Goal: Information Seeking & Learning: Learn about a topic

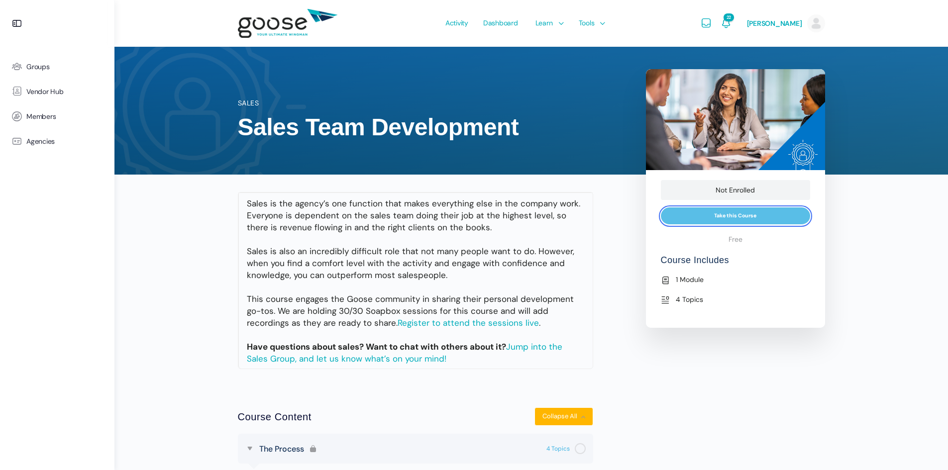
click at [715, 220] on input "Take this Course" at bounding box center [735, 216] width 149 height 17
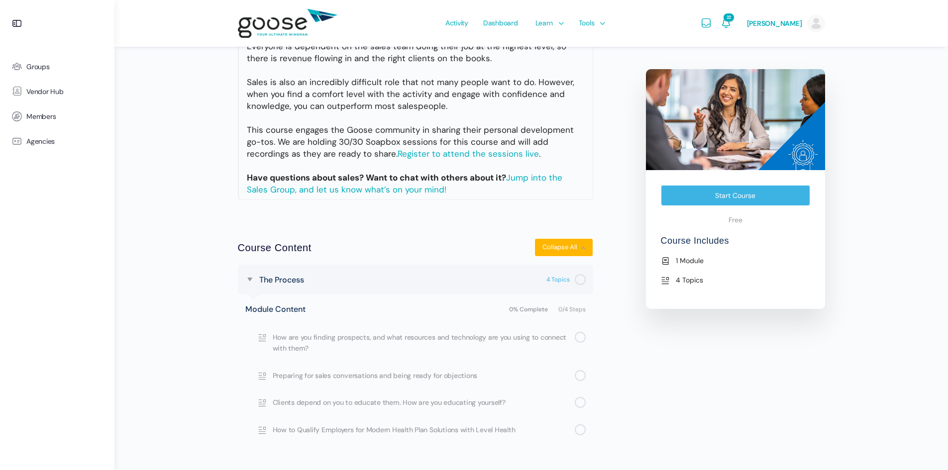
scroll to position [244, 0]
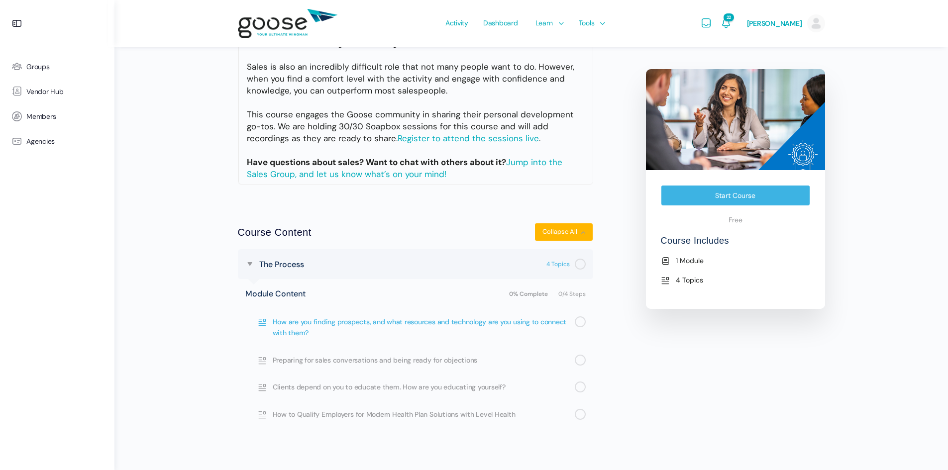
click at [411, 325] on span "How are you finding prospects, and what resources and technology are you using …" at bounding box center [424, 328] width 302 height 22
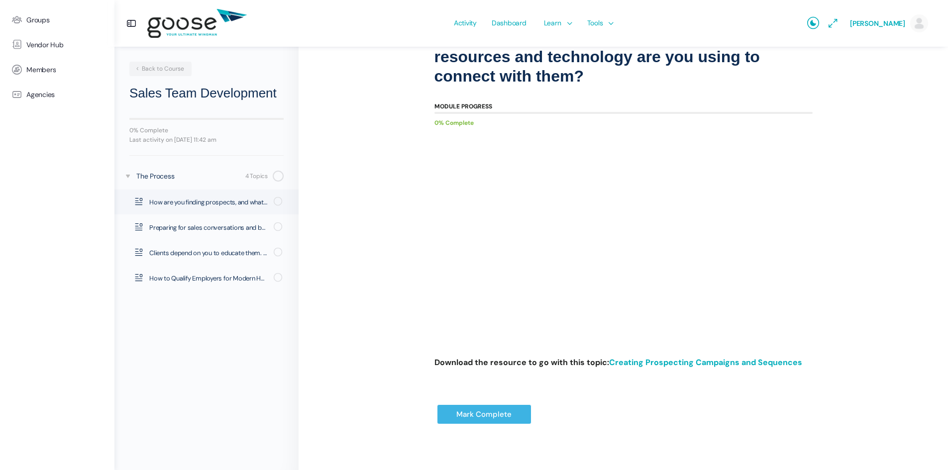
scroll to position [33, 0]
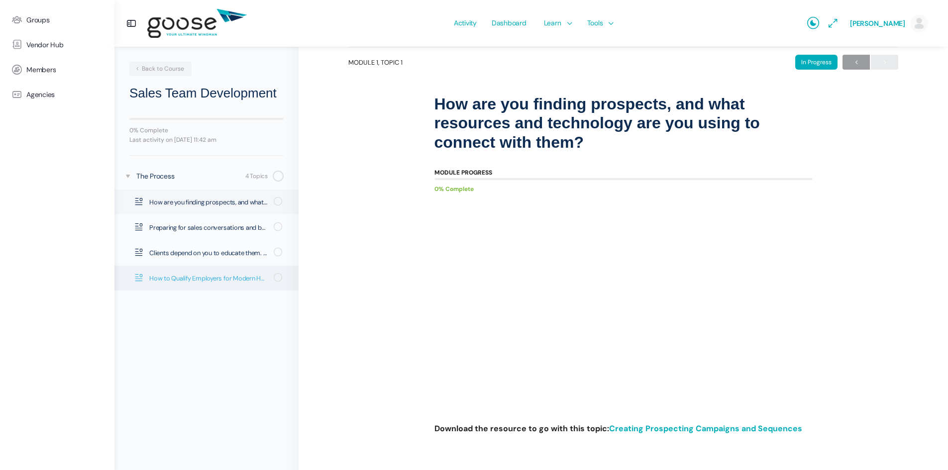
click at [202, 282] on span "How to Qualify Employers for Modern Health Plan Solutions with Level Health" at bounding box center [208, 279] width 118 height 10
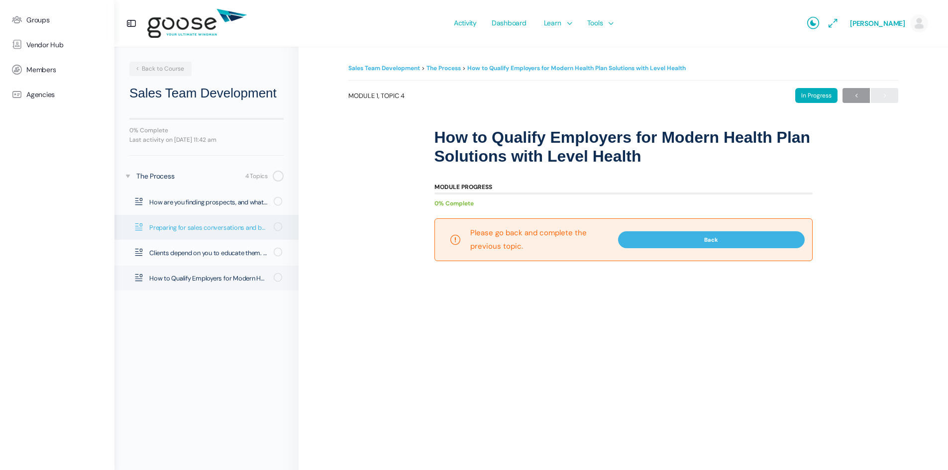
click at [254, 232] on span "Preparing for sales conversations and being ready for objections" at bounding box center [208, 228] width 118 height 10
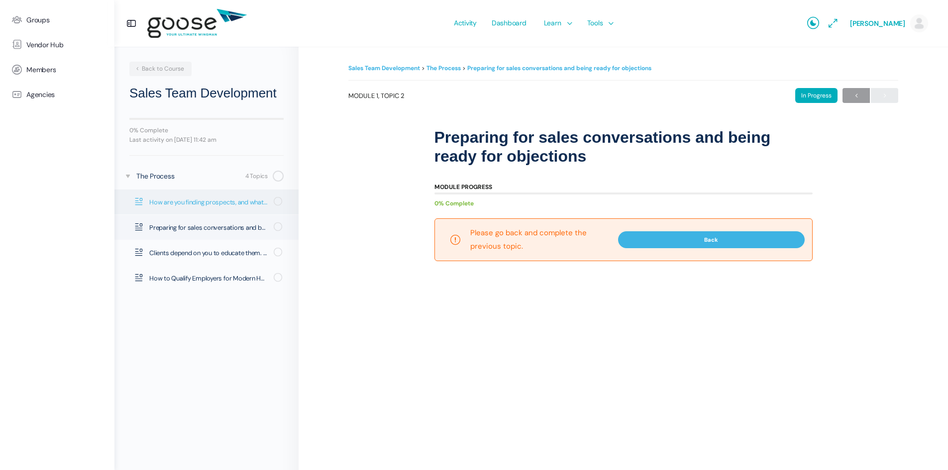
click at [217, 203] on span "How are you finding prospects, and what resources and technology are you using …" at bounding box center [208, 203] width 118 height 10
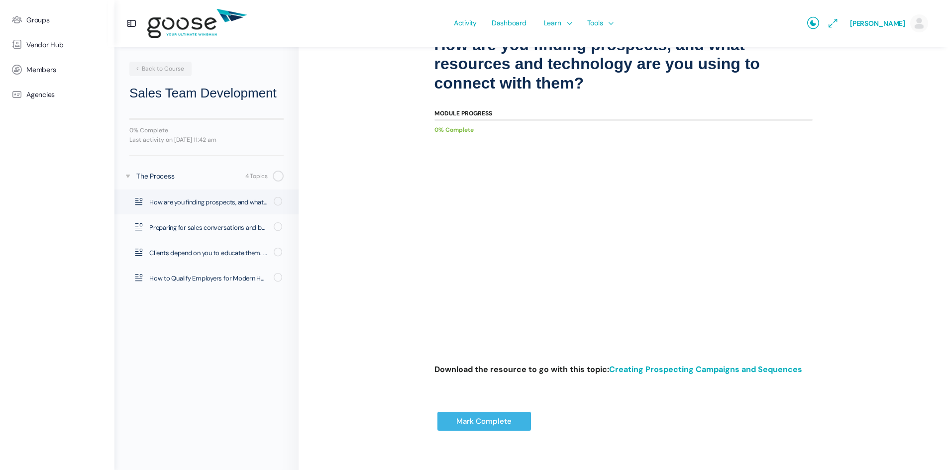
scroll to position [101, 0]
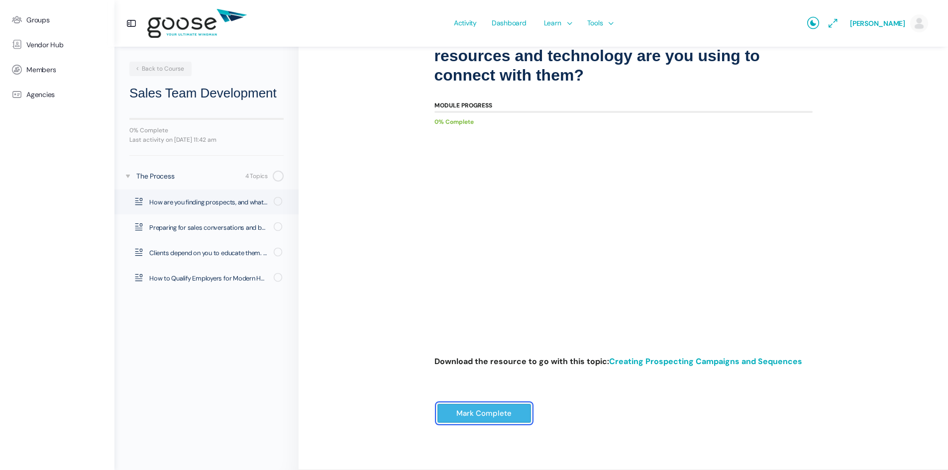
click at [492, 416] on input "Mark Complete" at bounding box center [484, 414] width 95 height 20
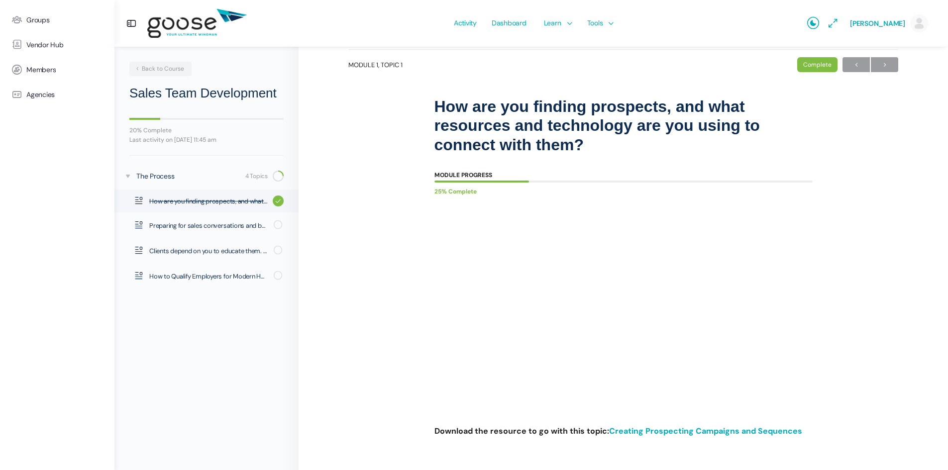
scroll to position [65, 0]
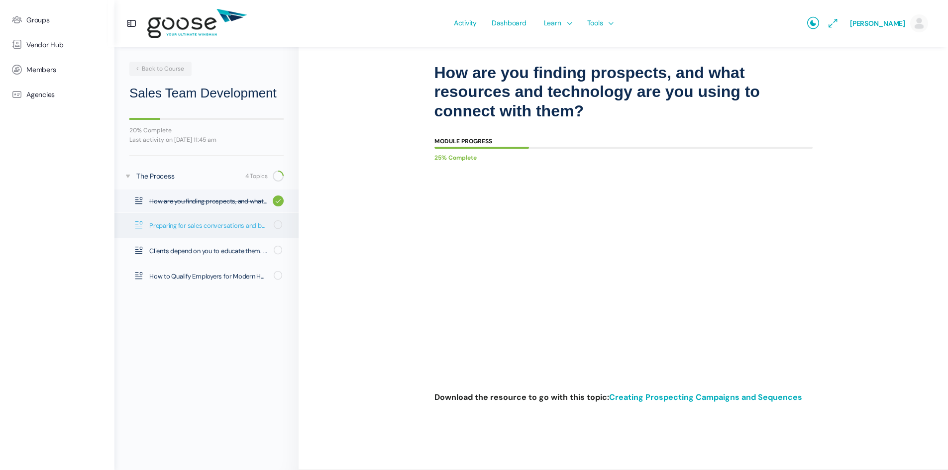
click at [204, 228] on span "Preparing for sales conversations and being ready for objections" at bounding box center [208, 226] width 118 height 10
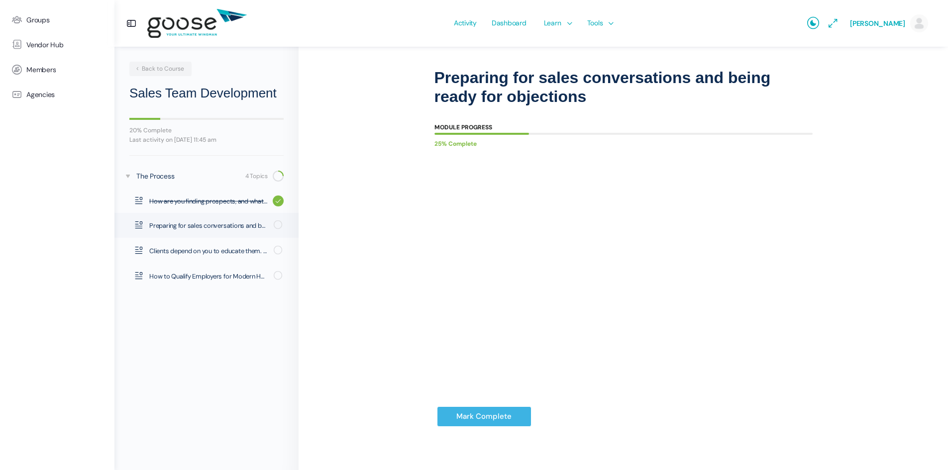
scroll to position [63, 0]
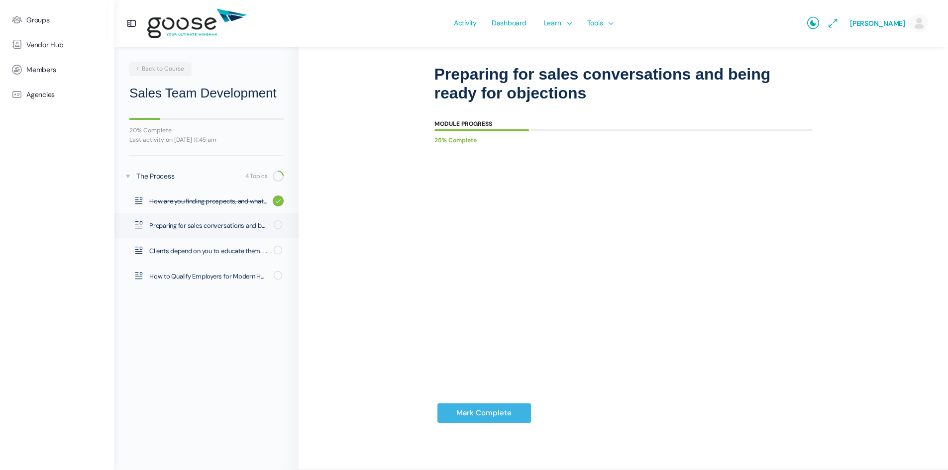
click at [472, 420] on body "Groups Vendor Hub Members Agencies Activity Dashboard Learn Courses Map Your Gr…" at bounding box center [474, 204] width 948 height 534
click at [472, 416] on input "Mark Complete" at bounding box center [484, 413] width 95 height 20
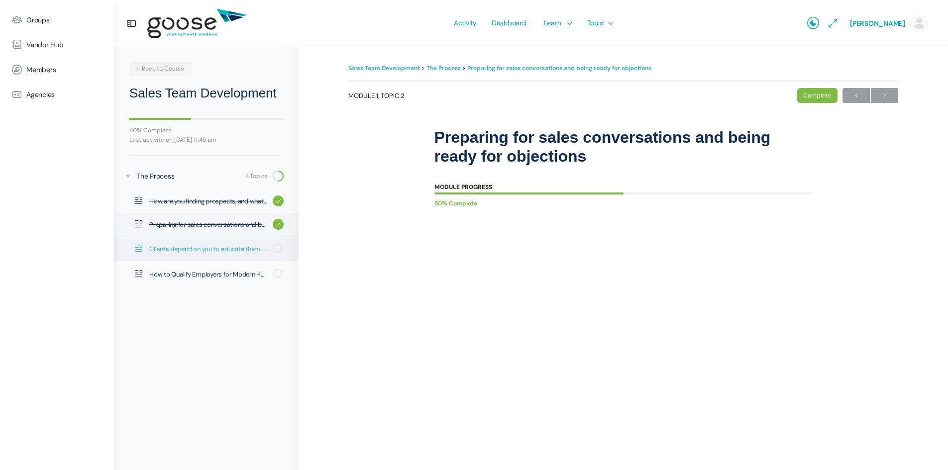
click at [231, 251] on span "Clients depend on you to educate them. How are you educating yourself?" at bounding box center [208, 249] width 118 height 10
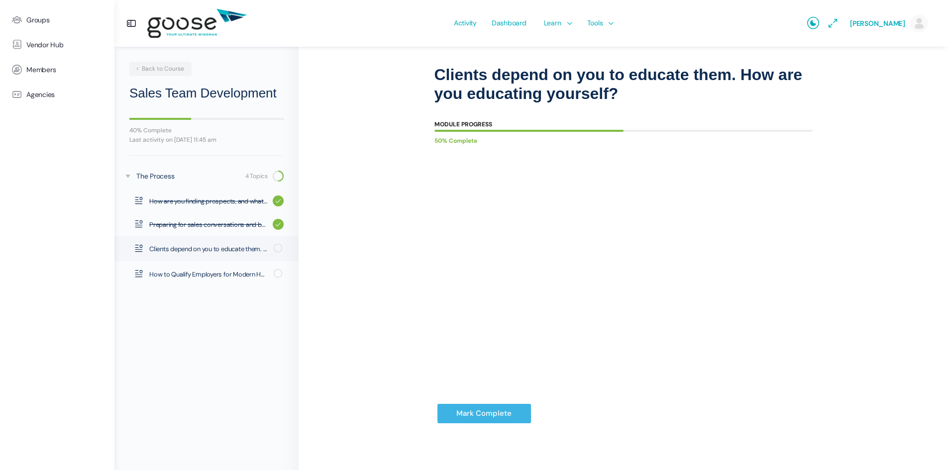
scroll to position [63, 0]
click at [496, 416] on input "Mark Complete" at bounding box center [484, 413] width 95 height 20
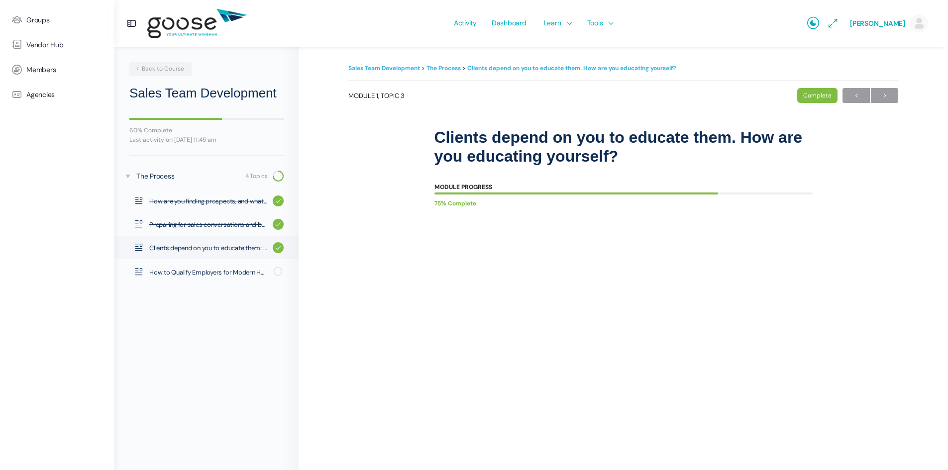
scroll to position [27, 0]
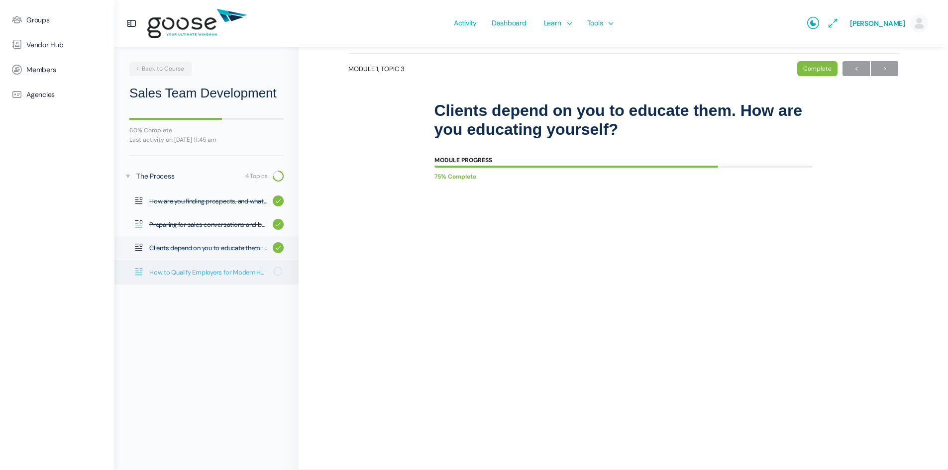
click at [215, 272] on span "How to Qualify Employers for Modern Health Plan Solutions with Level Health" at bounding box center [208, 273] width 118 height 10
